Goal: Information Seeking & Learning: Compare options

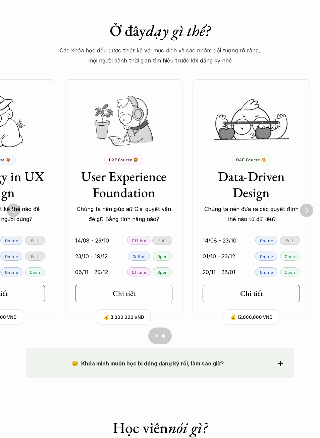
scroll to position [0, 200]
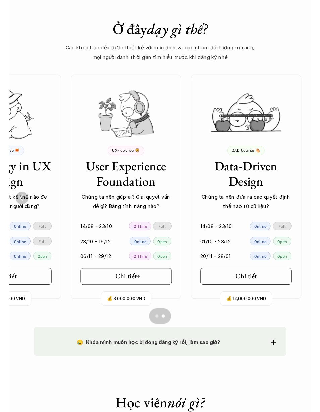
scroll to position [409, 0]
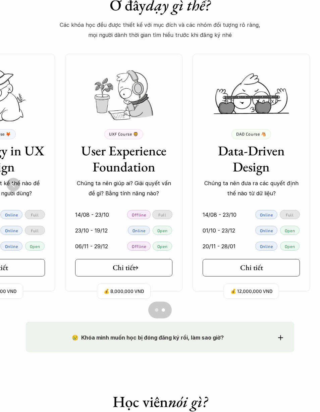
click at [145, 274] on link "Chi tiết" at bounding box center [123, 267] width 97 height 17
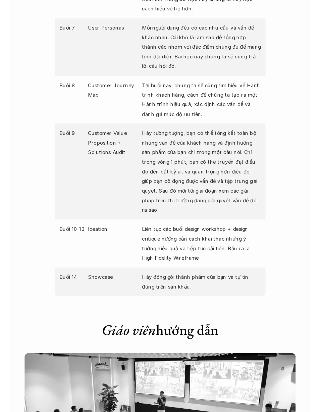
scroll to position [1164, 0]
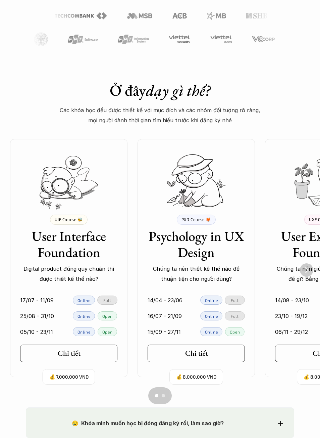
scroll to position [484, 0]
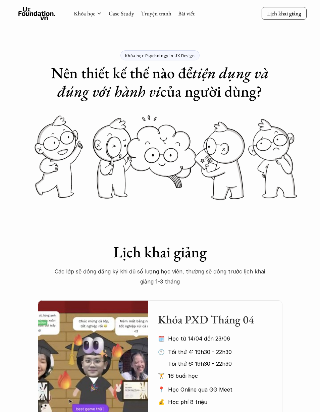
click at [87, 13] on link "Khóa học" at bounding box center [84, 13] width 21 height 7
click at [97, 16] on icon at bounding box center [99, 13] width 5 height 5
click at [92, 16] on link "Khóa học" at bounding box center [84, 13] width 21 height 7
click at [92, 15] on link "Khóa học" at bounding box center [84, 13] width 21 height 7
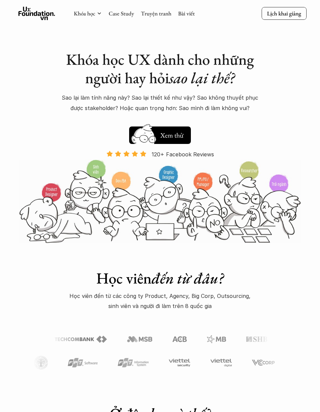
click at [41, 20] on icon at bounding box center [36, 13] width 37 height 13
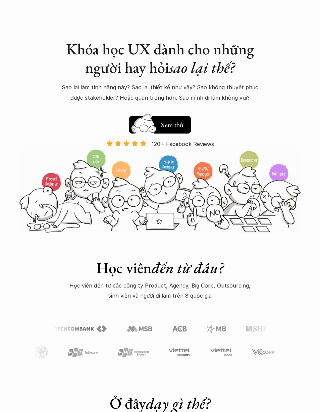
click at [176, 123] on h5 "Xem thử" at bounding box center [171, 124] width 25 height 9
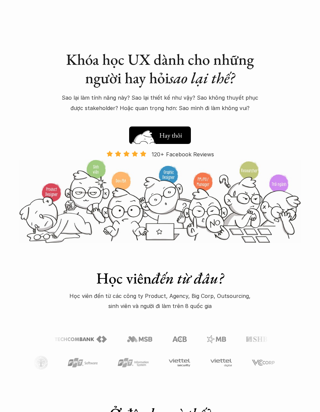
click at [183, 138] on h5 "Xem thử" at bounding box center [171, 136] width 25 height 9
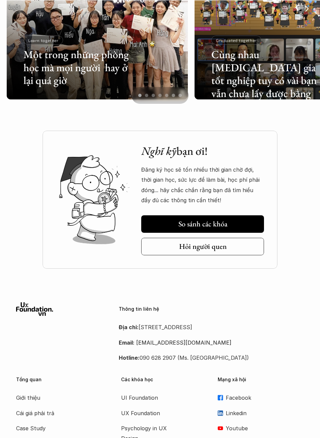
scroll to position [1548, 0]
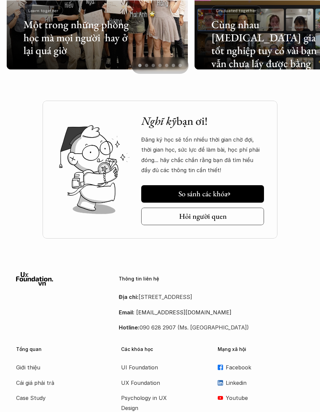
click at [238, 191] on link "So sánh các khóa" at bounding box center [202, 193] width 123 height 17
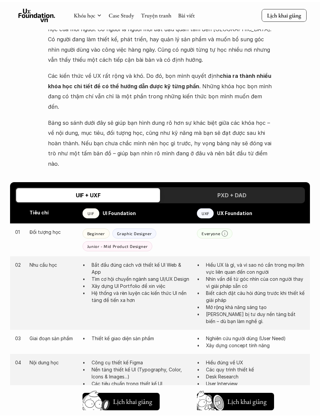
scroll to position [201, 0]
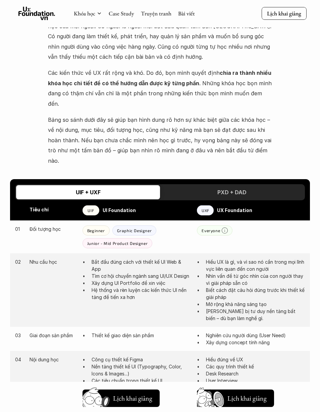
click at [249, 185] on div "PXD + DAD" at bounding box center [232, 192] width 144 height 14
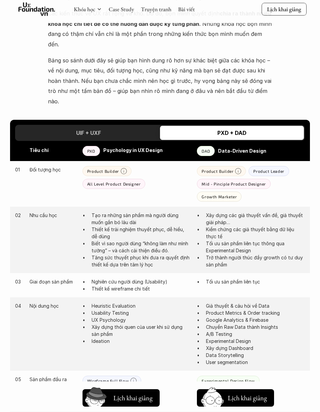
scroll to position [261, 0]
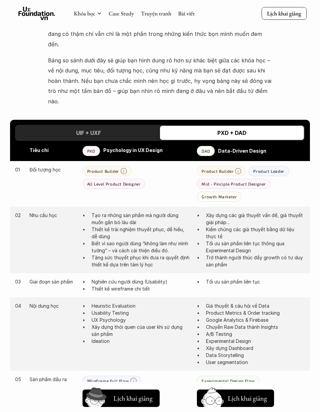
click at [137, 126] on div "UIF + UXF" at bounding box center [88, 133] width 144 height 14
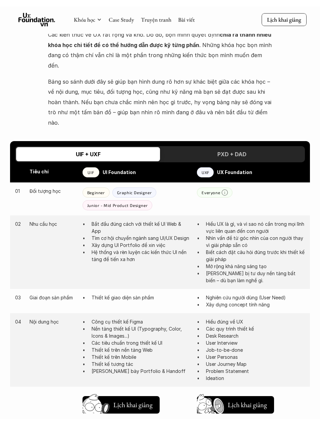
scroll to position [249, 0]
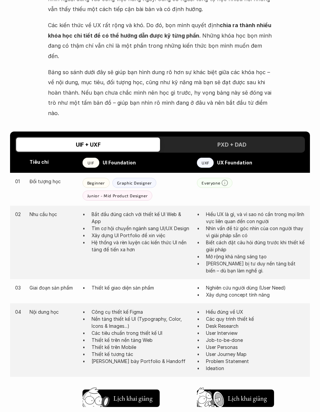
click at [239, 141] on h3 "PXD + DAD" at bounding box center [232, 144] width 29 height 7
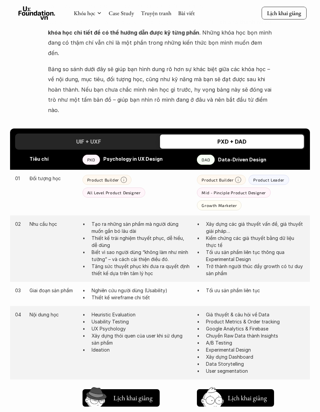
scroll to position [252, 0]
click at [136, 155] on p "Psychology in UX Design" at bounding box center [146, 159] width 87 height 9
click at [137, 135] on div "UIF + UXF" at bounding box center [88, 142] width 144 height 14
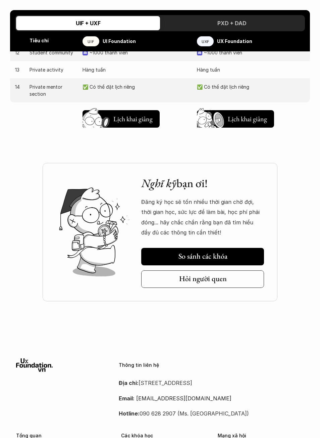
scroll to position [781, 0]
